Goal: Download file/media

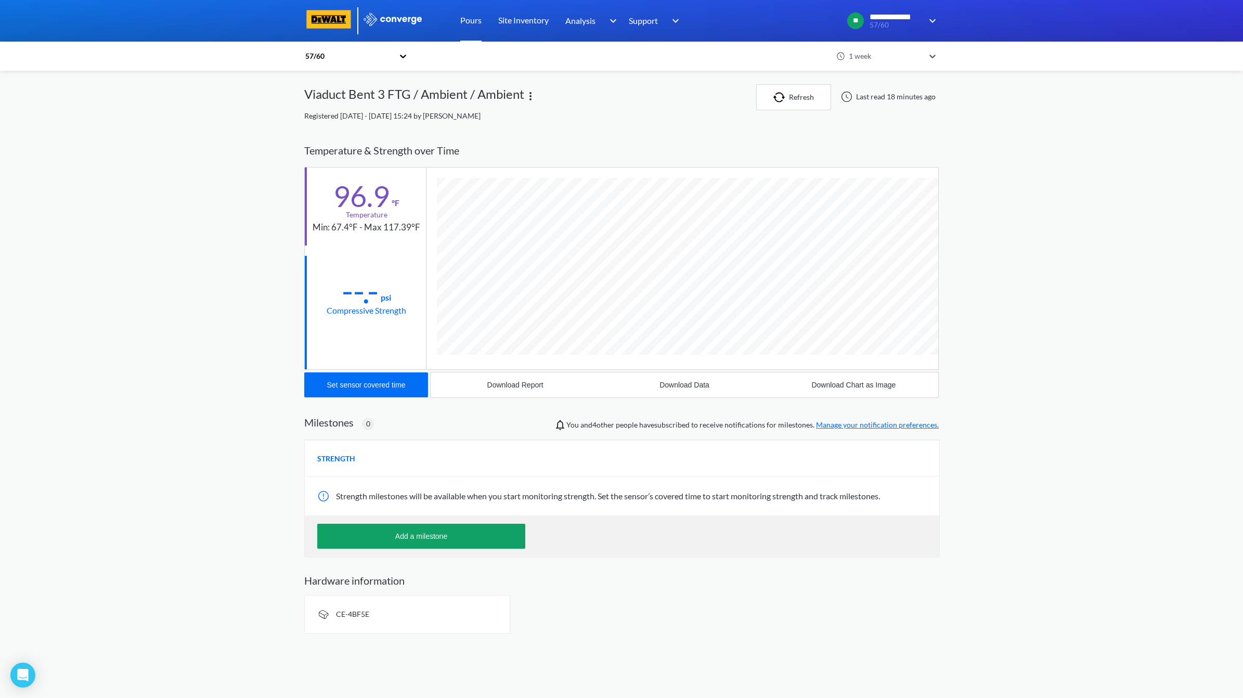
scroll to position [549, 635]
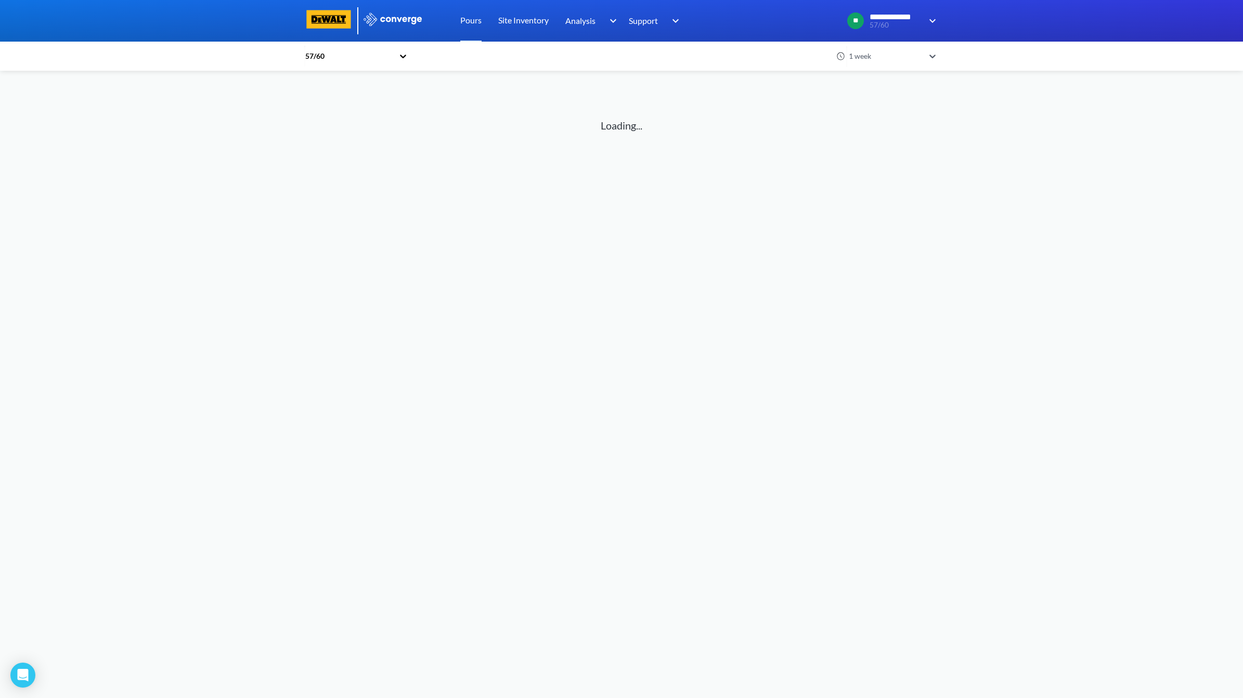
drag, startPoint x: 0, startPoint y: 0, endPoint x: 314, endPoint y: 157, distance: 351.3
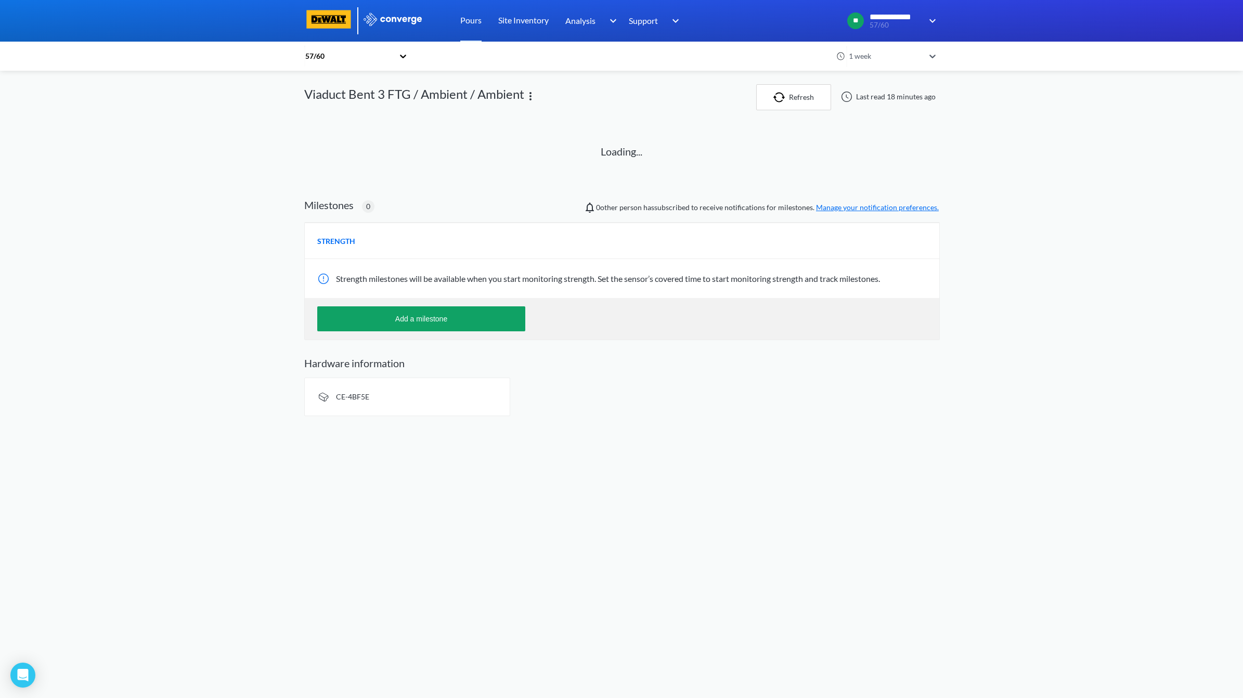
drag, startPoint x: 314, startPoint y: 157, endPoint x: 485, endPoint y: 113, distance: 176.8
click at [485, 113] on div "57/60 1 week Viaduct Bent 3 FTG / Ambient / Ambient Refresh Last read 18 minute…" at bounding box center [621, 250] width 635 height 332
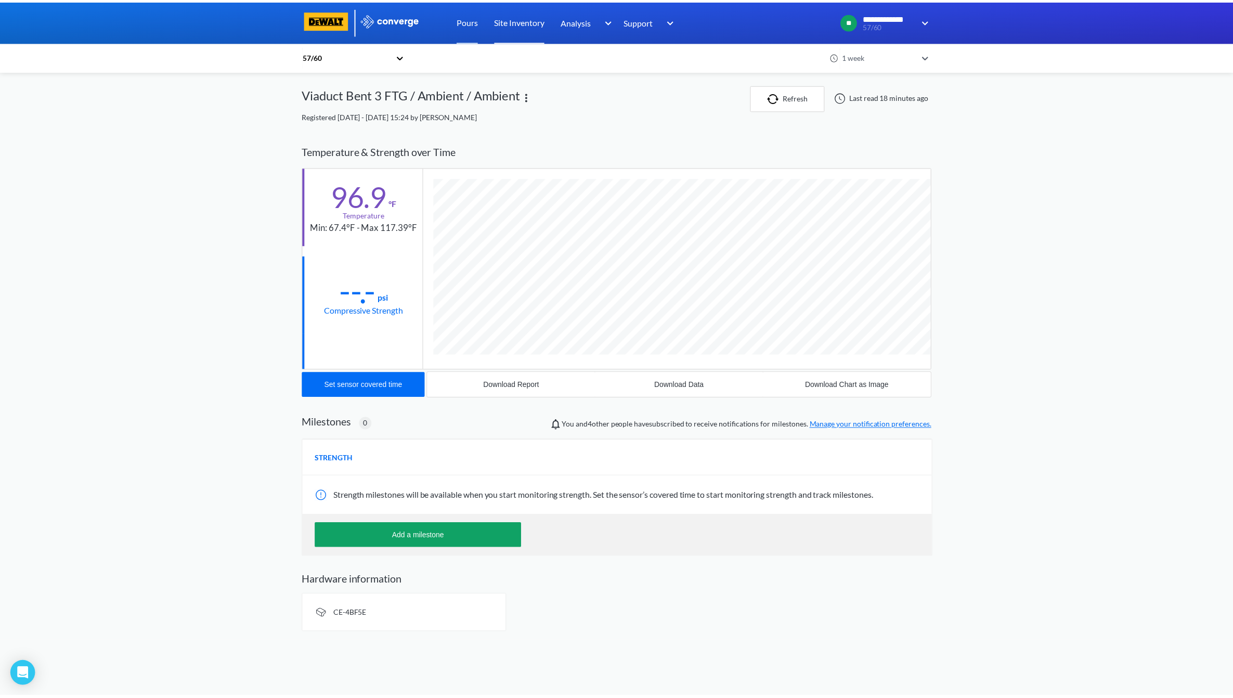
scroll to position [549, 635]
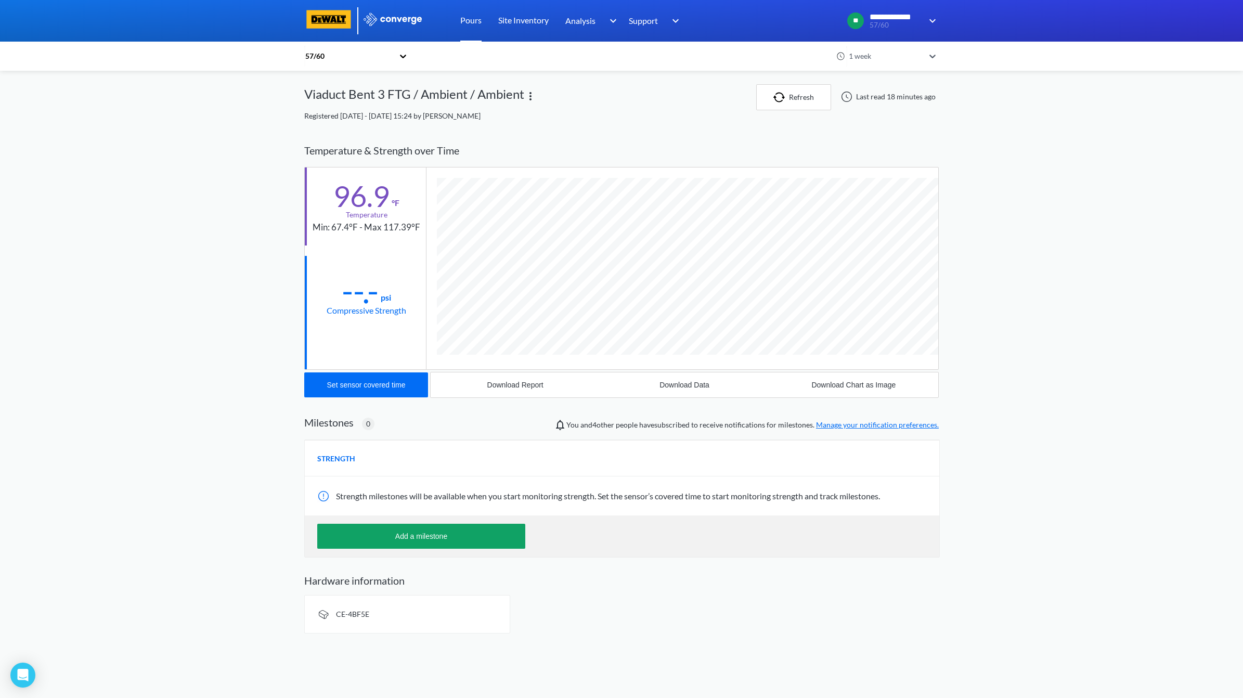
click at [466, 15] on link "Pours" at bounding box center [470, 21] width 21 height 42
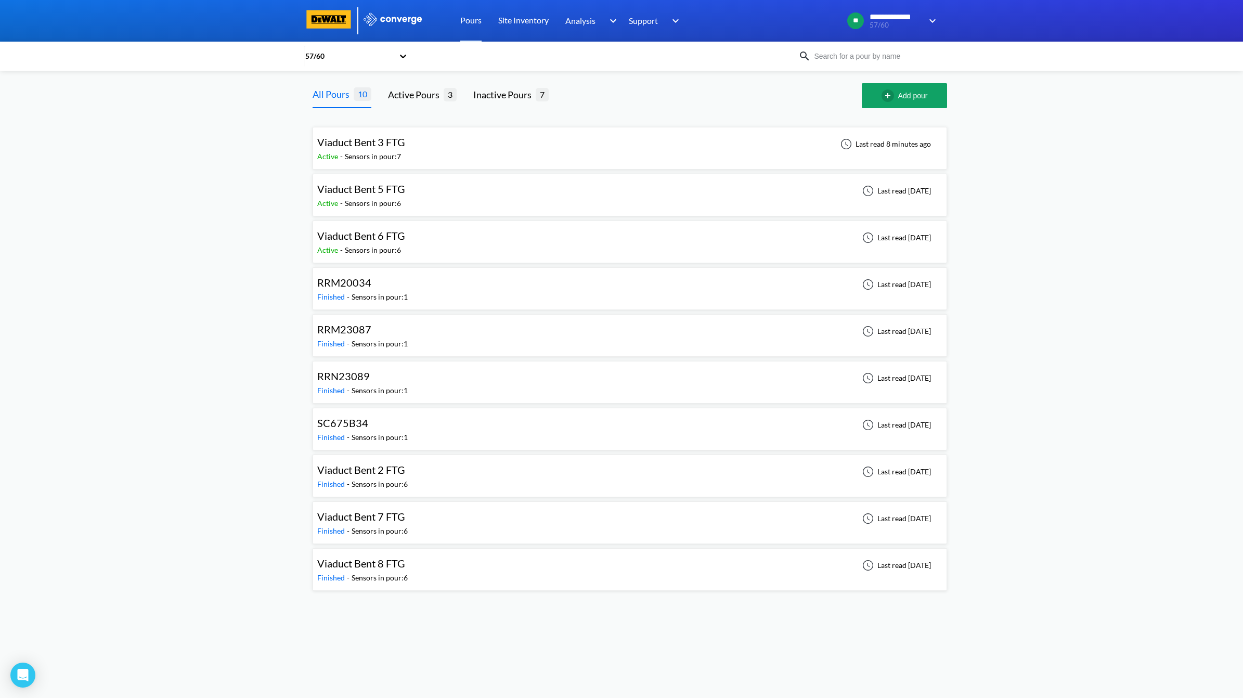
click at [613, 161] on div "Viaduct Bent 3 FTG Active - Sensors in pour: 7 Last read 8 minutes ago" at bounding box center [629, 148] width 625 height 33
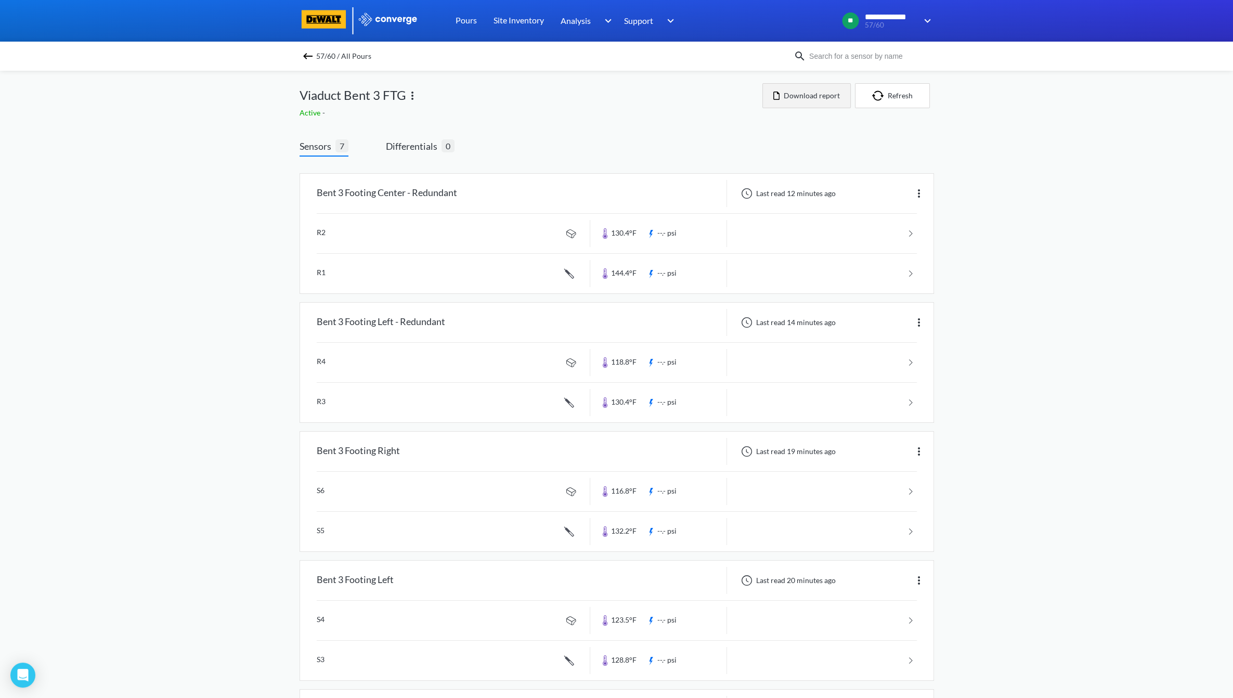
click at [813, 97] on button "Download report" at bounding box center [807, 95] width 88 height 25
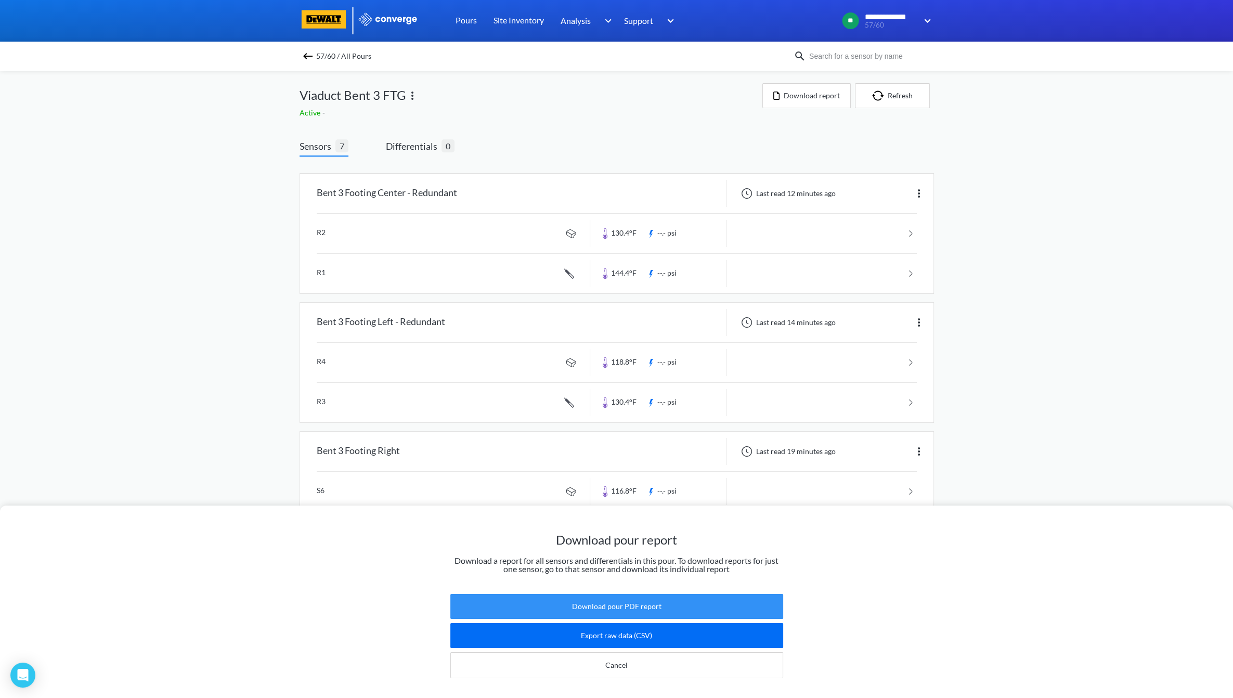
click at [601, 601] on button "Download pour PDF report" at bounding box center [616, 606] width 333 height 25
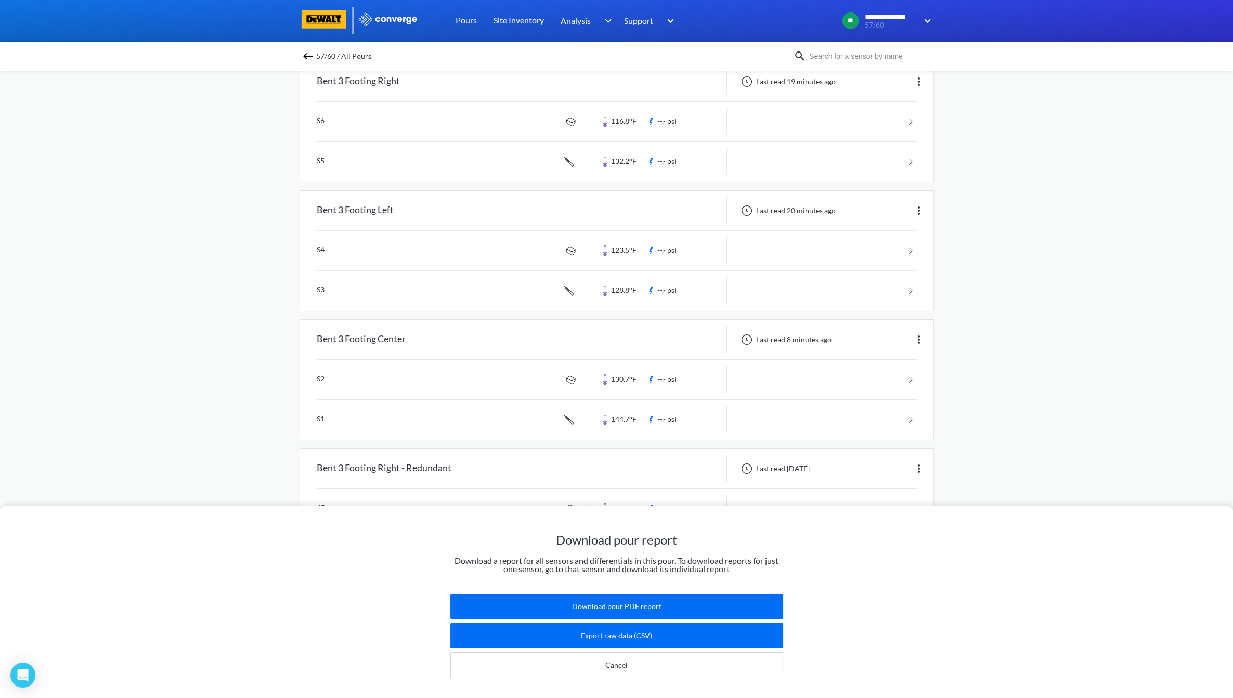
scroll to position [388, 0]
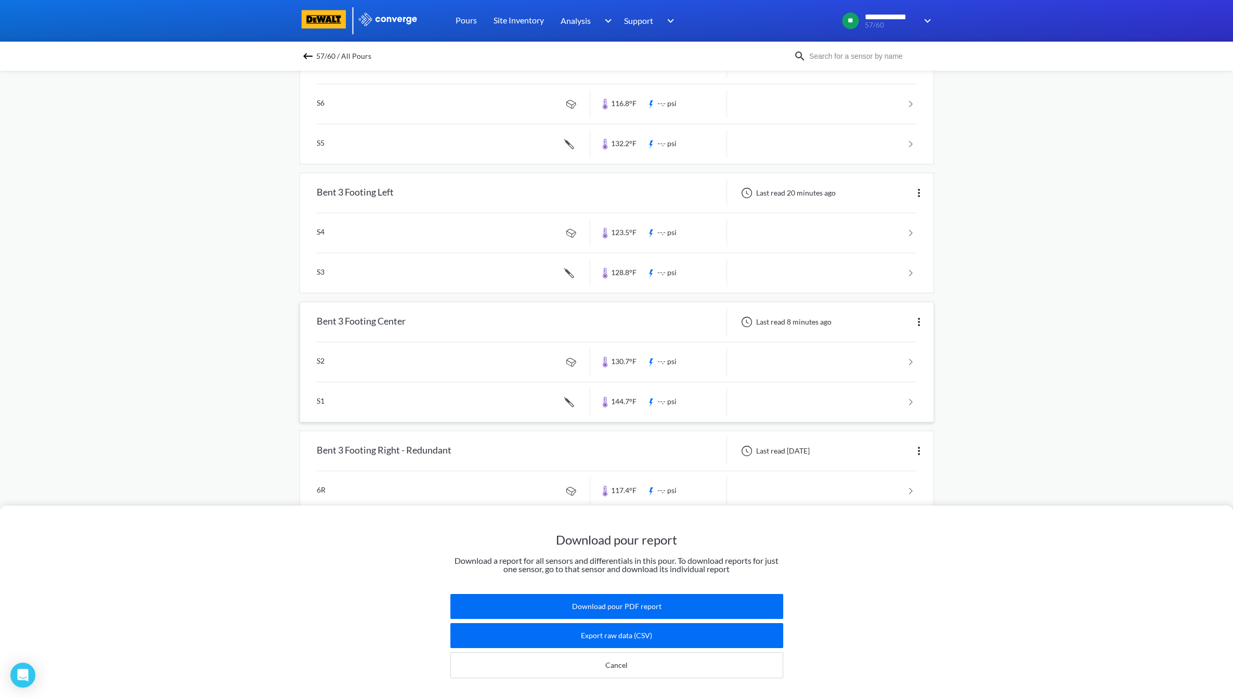
click at [473, 389] on div "Download pour report Download a report for all sensors and differentials in thi…" at bounding box center [616, 349] width 1233 height 698
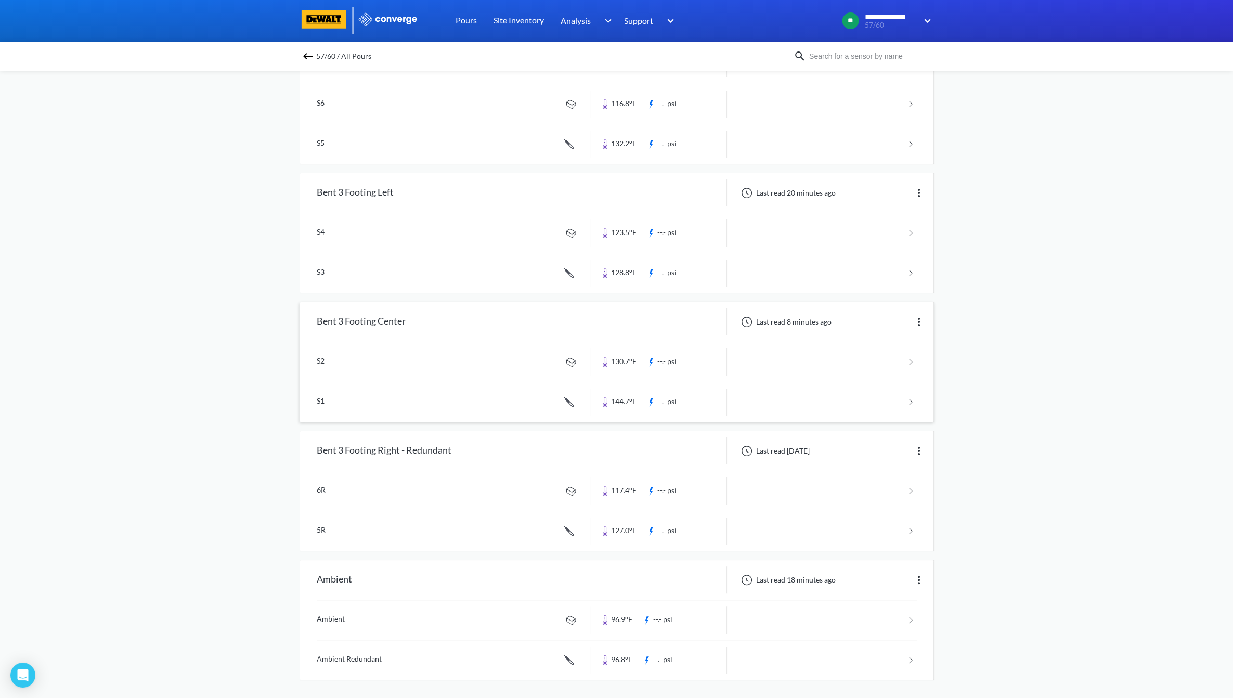
click at [473, 390] on link at bounding box center [617, 402] width 600 height 40
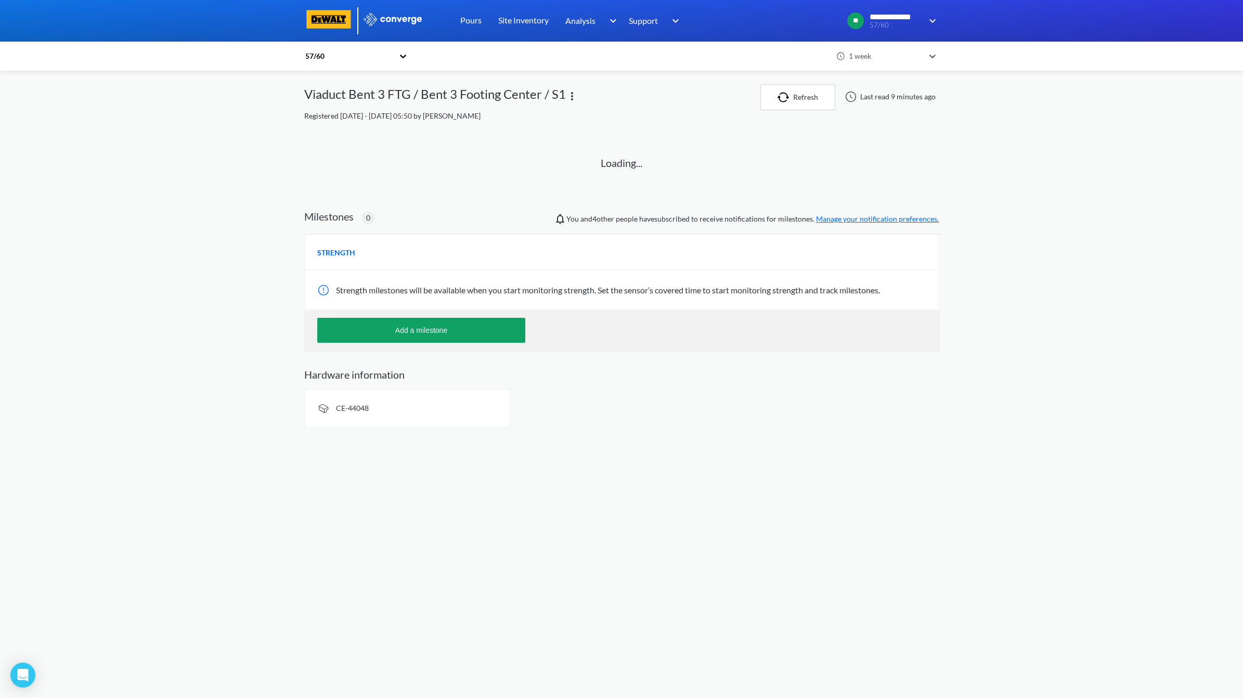
click at [484, 695] on body "**********" at bounding box center [621, 349] width 1243 height 698
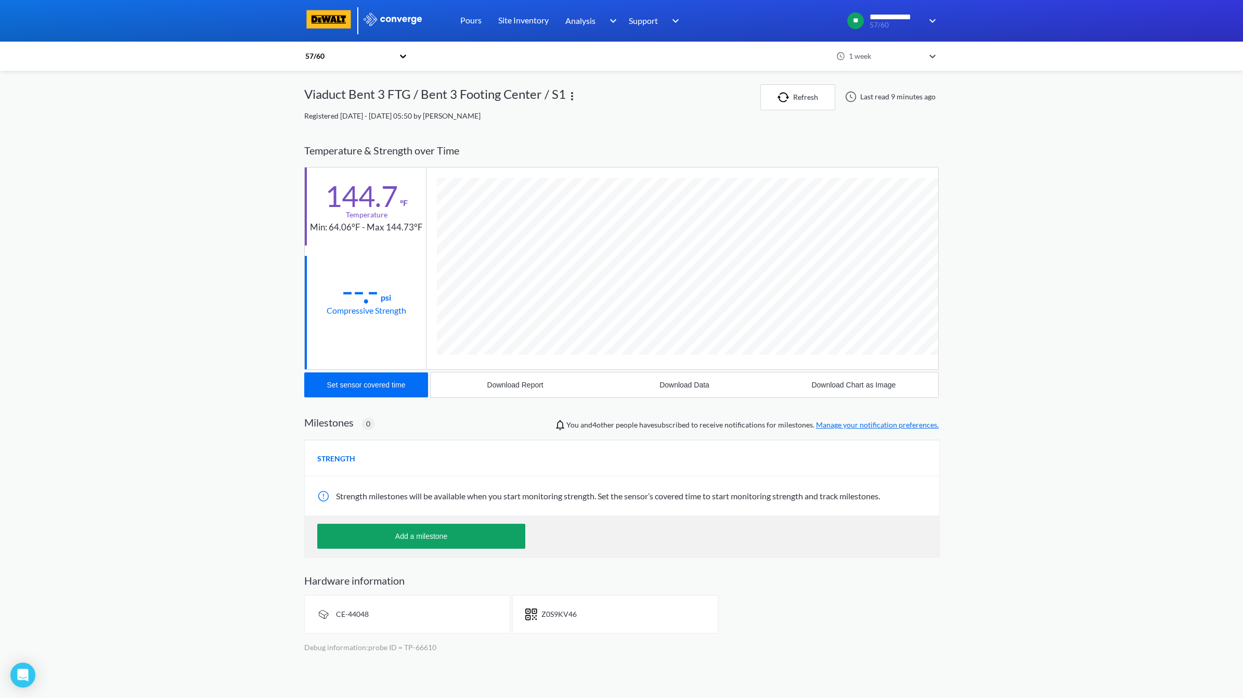
scroll to position [569, 635]
click at [1111, 224] on div "**********" at bounding box center [621, 330] width 1243 height 661
click at [695, 105] on div "Viaduct Bent 3 FTG / Bent 3 Footing Center / S1" at bounding box center [532, 97] width 456 height 26
drag, startPoint x: 1043, startPoint y: 156, endPoint x: 1037, endPoint y: 133, distance: 23.9
click at [1043, 151] on div "**********" at bounding box center [621, 330] width 1243 height 661
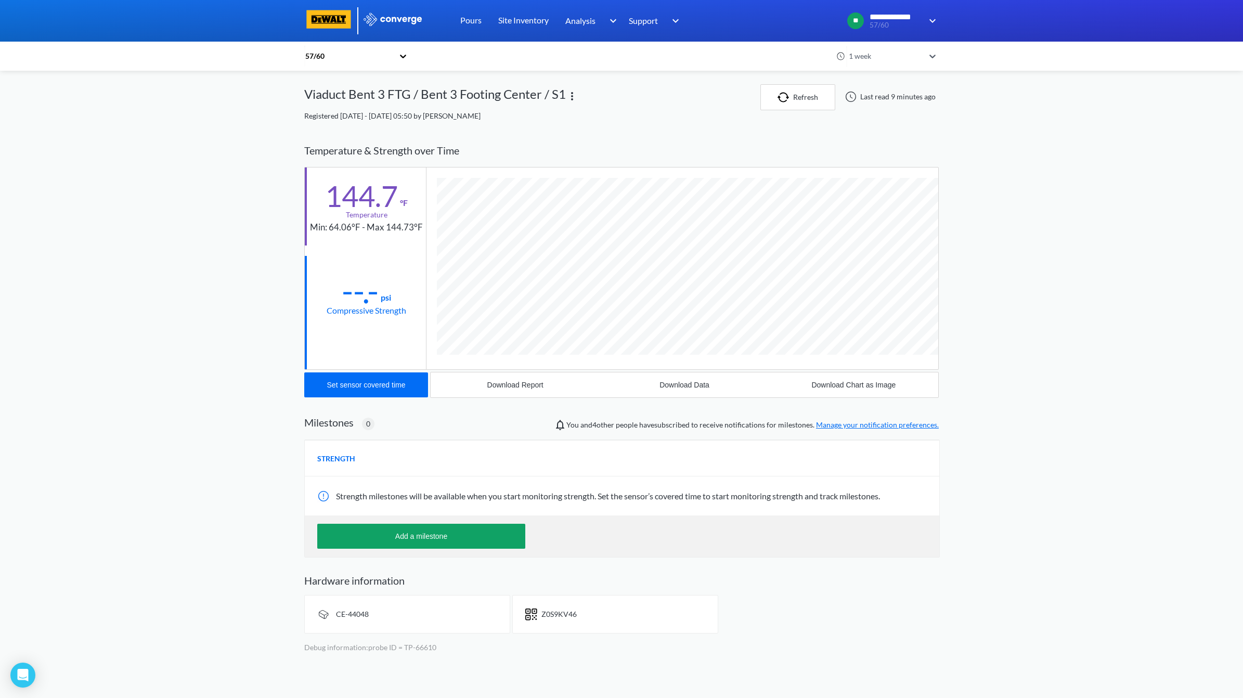
click at [923, 424] on link "Manage your notification preferences." at bounding box center [877, 424] width 123 height 9
